Goal: Task Accomplishment & Management: Manage account settings

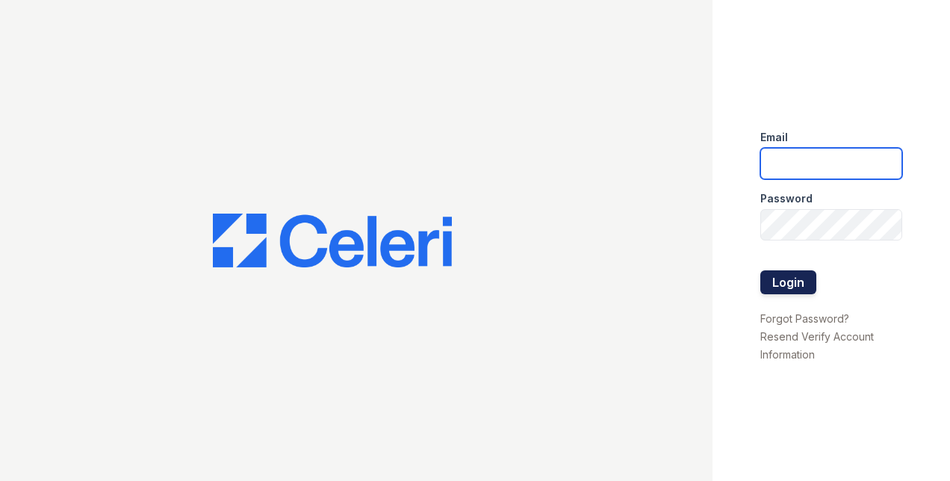
type input "[EMAIL_ADDRESS][PERSON_NAME][DOMAIN_NAME]"
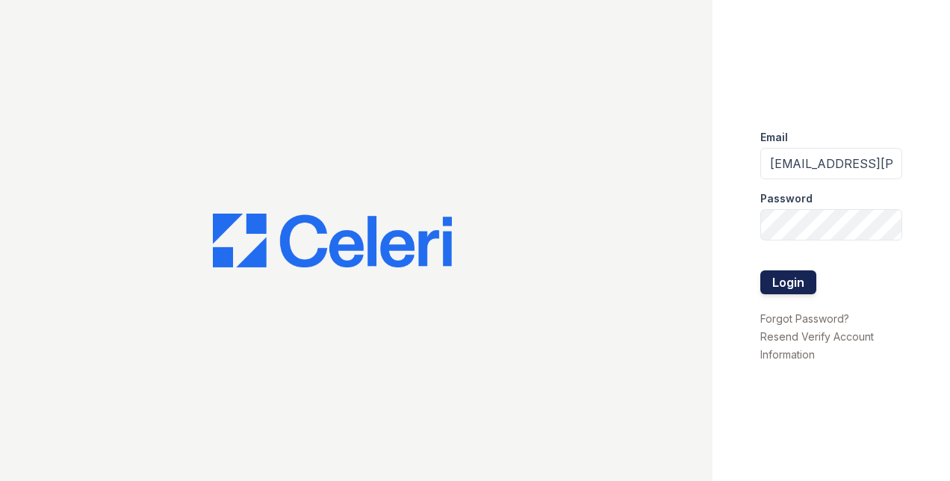
click at [775, 276] on button "Login" at bounding box center [788, 282] width 56 height 24
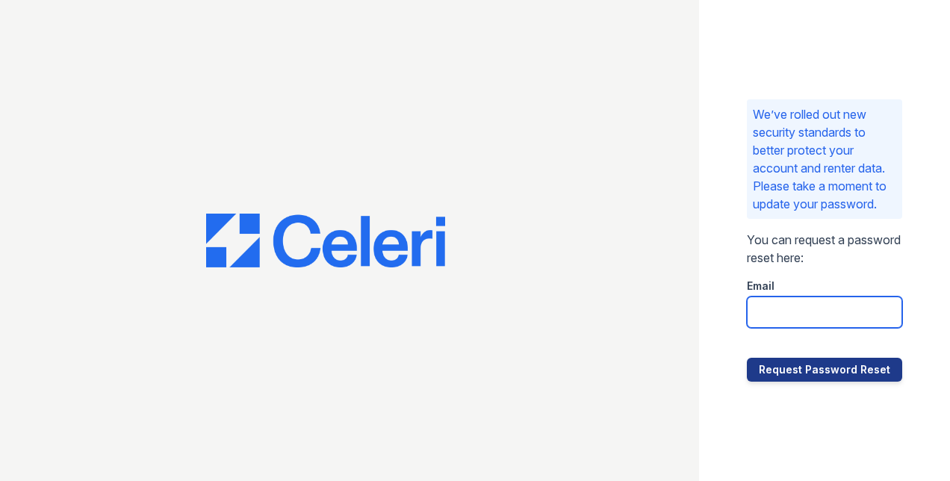
click at [809, 324] on input "email" at bounding box center [824, 312] width 155 height 31
type input "[EMAIL_ADDRESS][PERSON_NAME][DOMAIN_NAME]"
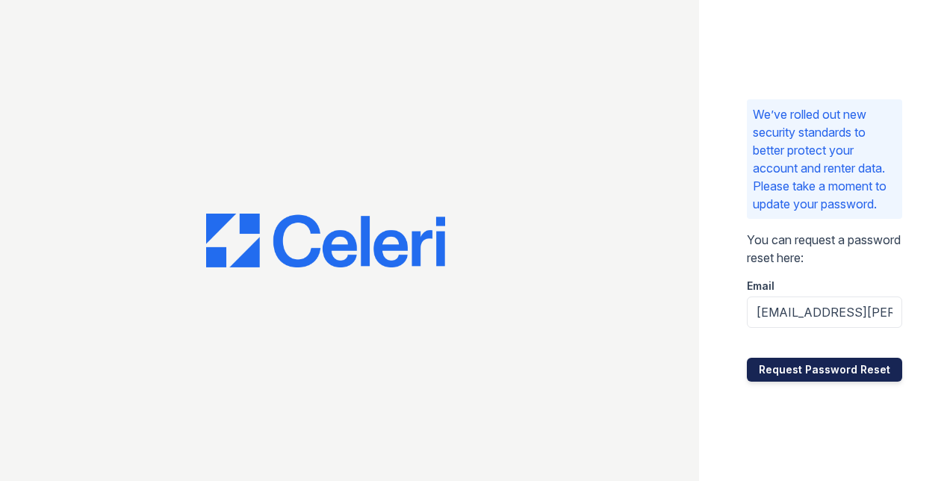
click at [826, 378] on button "Request Password Reset" at bounding box center [824, 370] width 155 height 24
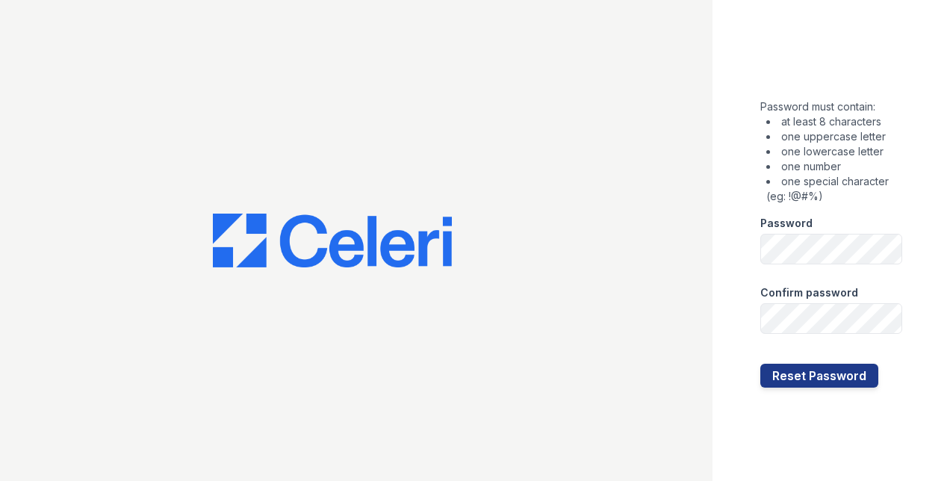
click at [852, 200] on li "one special character (eg: !@#%)" at bounding box center [834, 189] width 136 height 30
click at [844, 271] on form "Password must contain: at least 8 characters one uppercase letter one lowercase…" at bounding box center [831, 240] width 142 height 295
click at [790, 382] on button "Reset Password" at bounding box center [819, 376] width 118 height 24
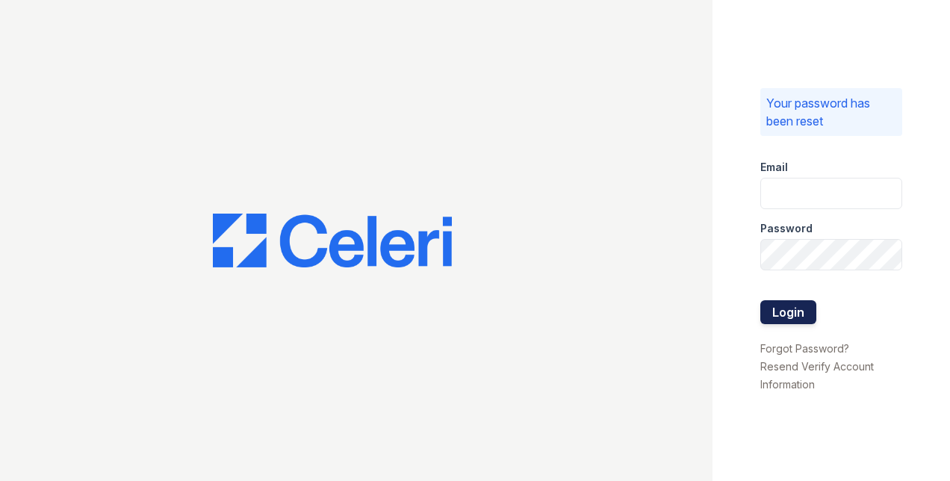
type input "[EMAIL_ADDRESS][PERSON_NAME][DOMAIN_NAME]"
click at [802, 308] on button "Login" at bounding box center [788, 312] width 56 height 24
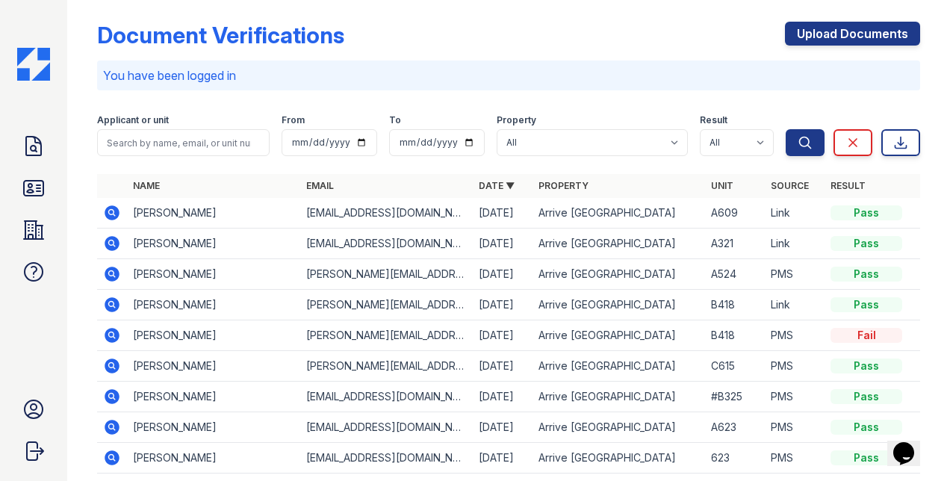
scroll to position [9, 0]
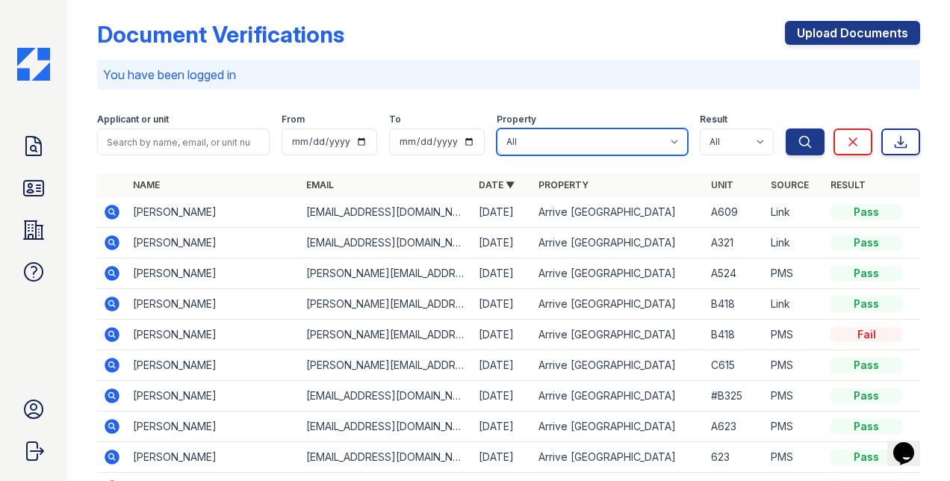
click at [639, 146] on select "All Arrive [GEOGRAPHIC_DATA]" at bounding box center [592, 141] width 191 height 27
click at [518, 93] on div "Document Verifications Upload Documents You have been logged in Filter Applican…" at bounding box center [508, 297] width 823 height 601
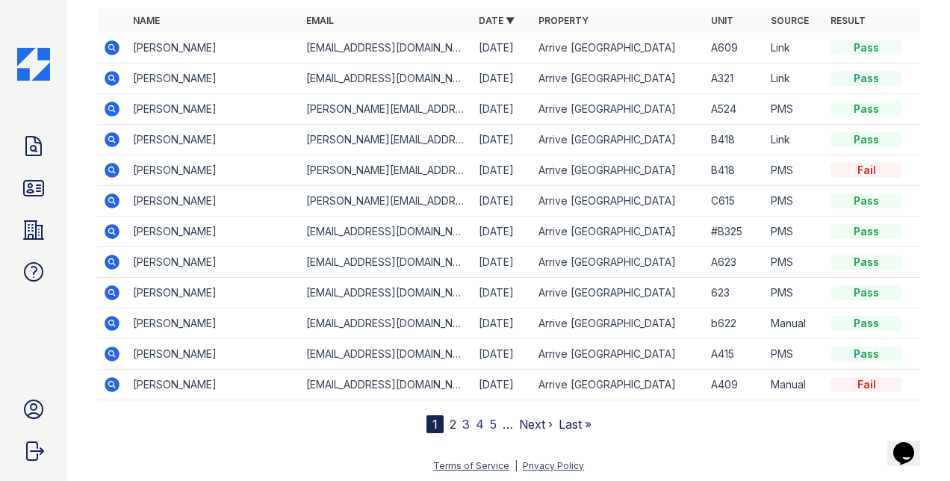
scroll to position [0, 0]
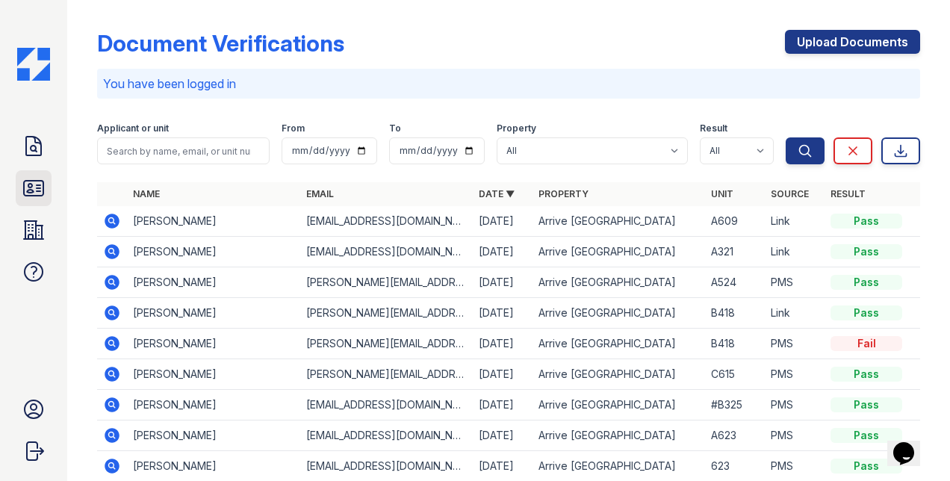
click at [36, 182] on icon at bounding box center [34, 188] width 24 height 24
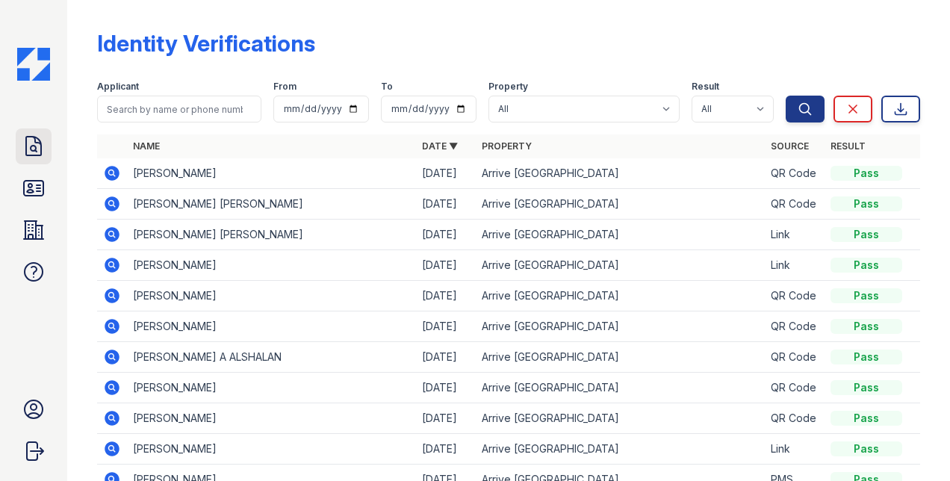
click at [28, 152] on icon at bounding box center [34, 146] width 24 height 24
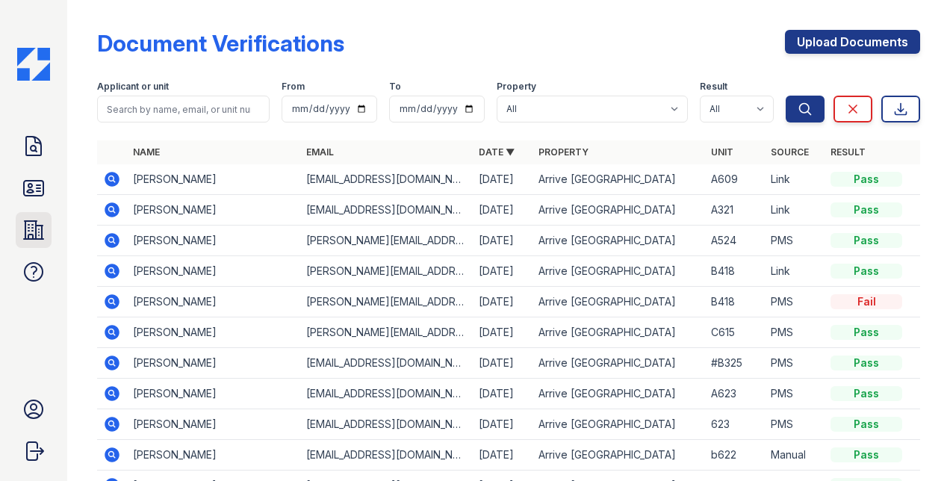
click at [34, 221] on icon at bounding box center [33, 230] width 19 height 18
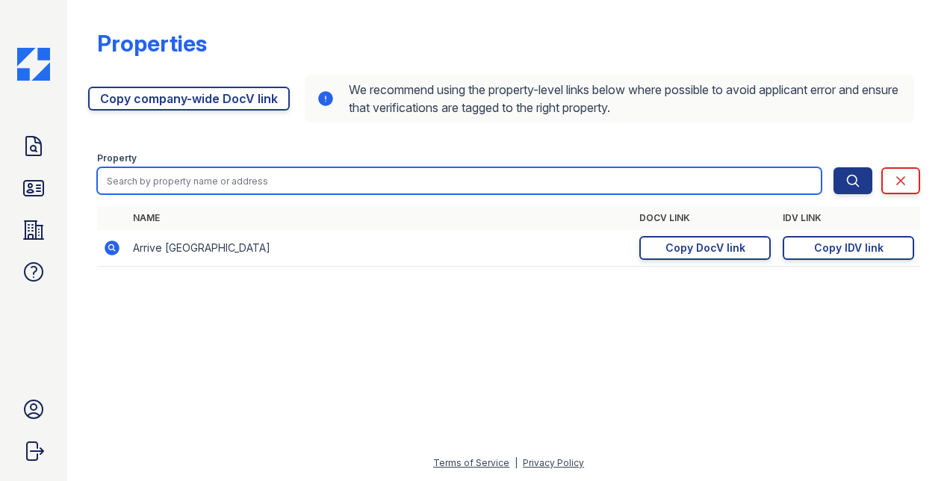
click at [258, 182] on input "search" at bounding box center [459, 180] width 725 height 27
type input "the social 2700"
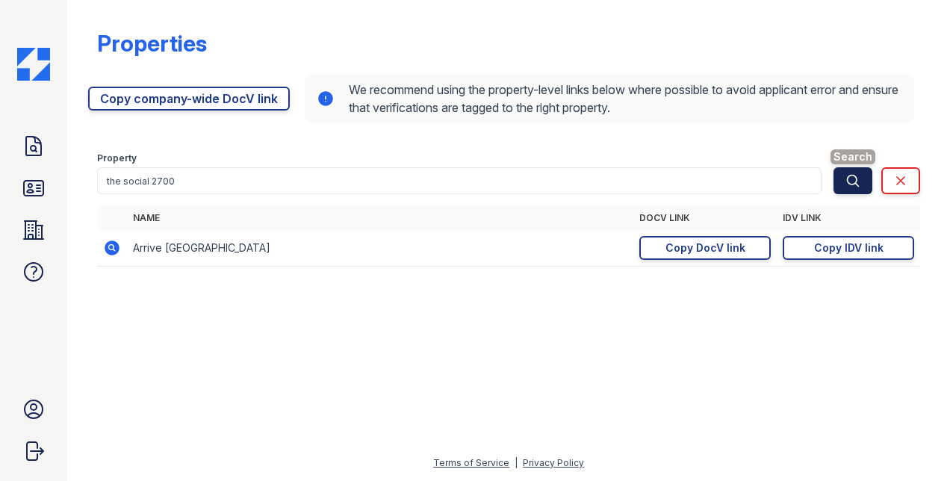
click at [847, 188] on button "Search" at bounding box center [853, 180] width 39 height 27
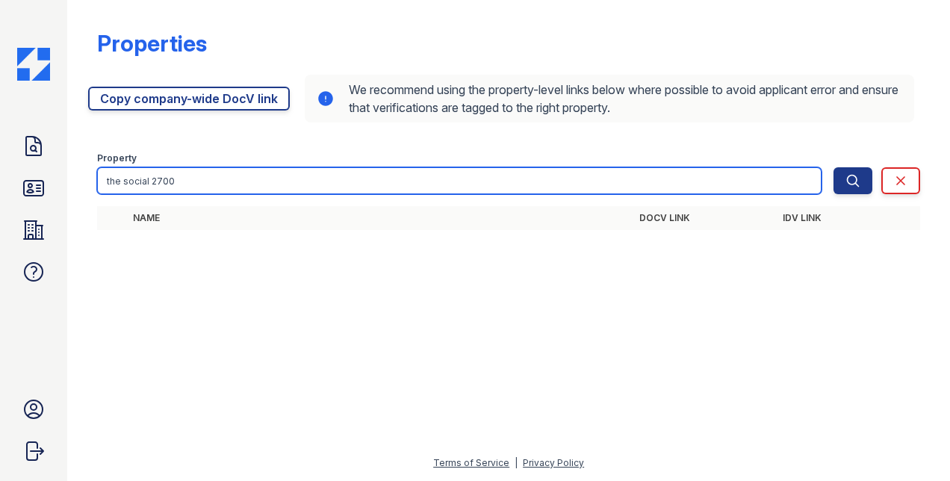
click at [372, 172] on input "the social 2700" at bounding box center [459, 180] width 725 height 27
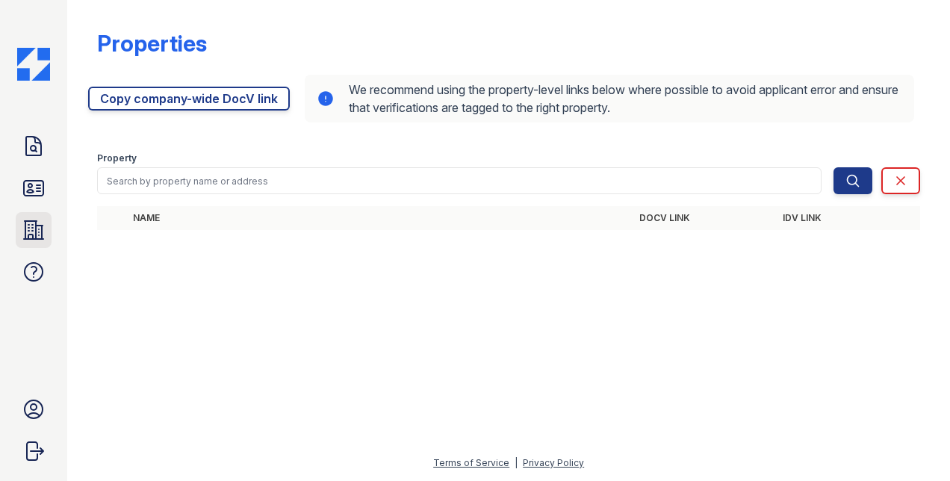
click at [39, 231] on icon at bounding box center [34, 230] width 24 height 24
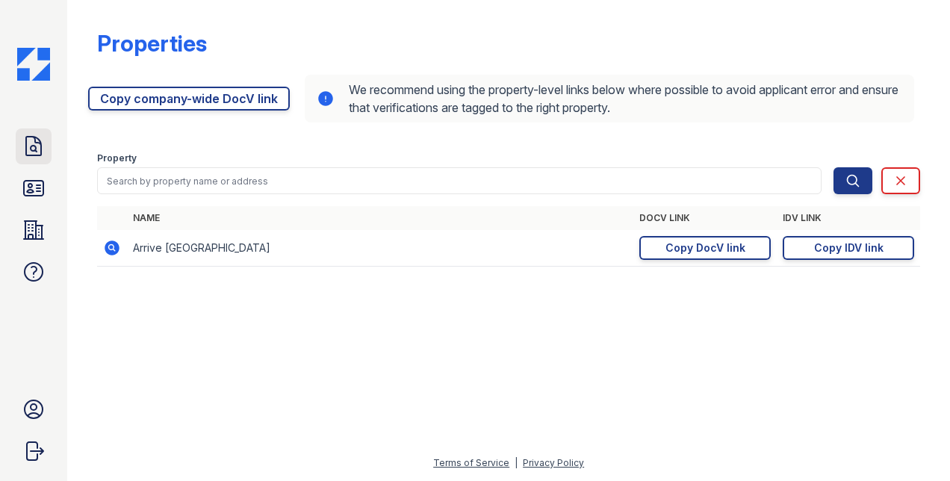
click at [33, 155] on icon at bounding box center [33, 146] width 15 height 19
